Goal: Navigation & Orientation: Find specific page/section

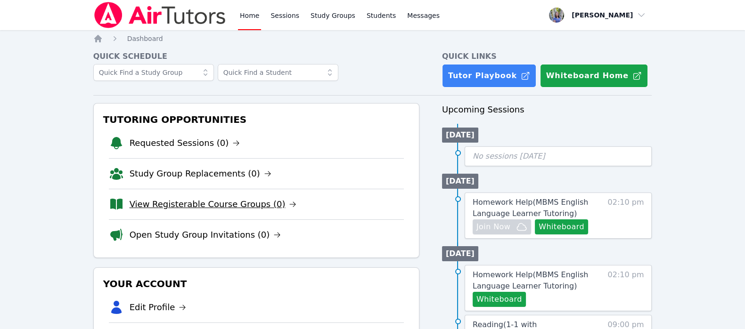
click at [246, 201] on link "View Registerable Course Groups (0)" at bounding box center [213, 204] width 167 height 13
